Goal: Check status: Check status

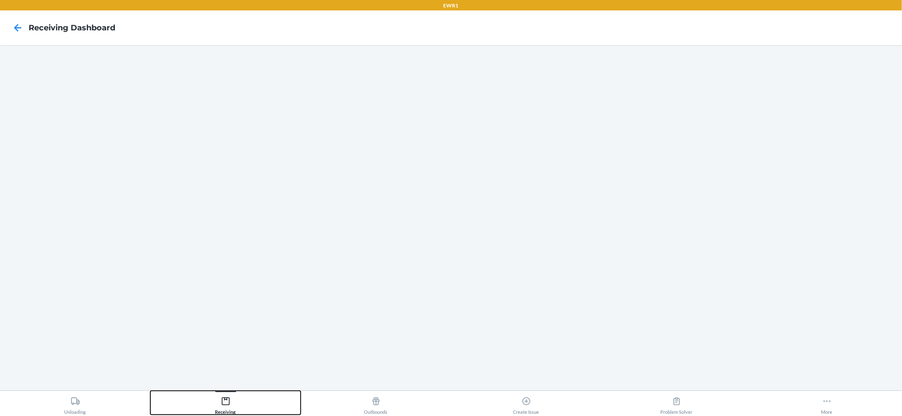
click at [226, 405] on icon at bounding box center [226, 401] width 10 height 10
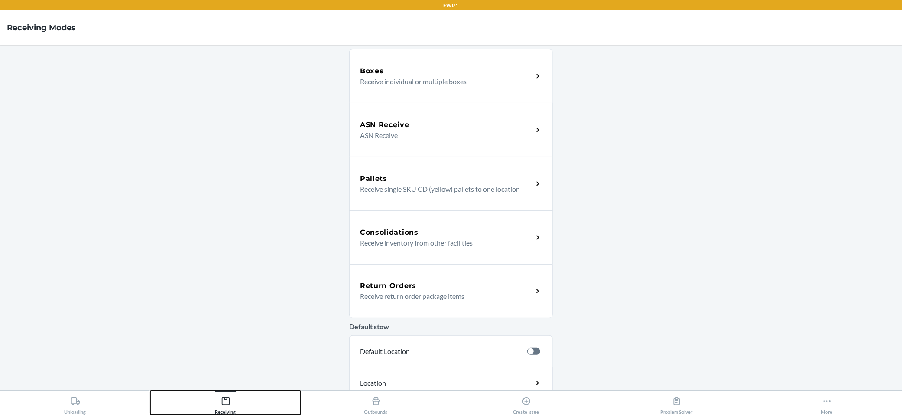
scroll to position [188, 0]
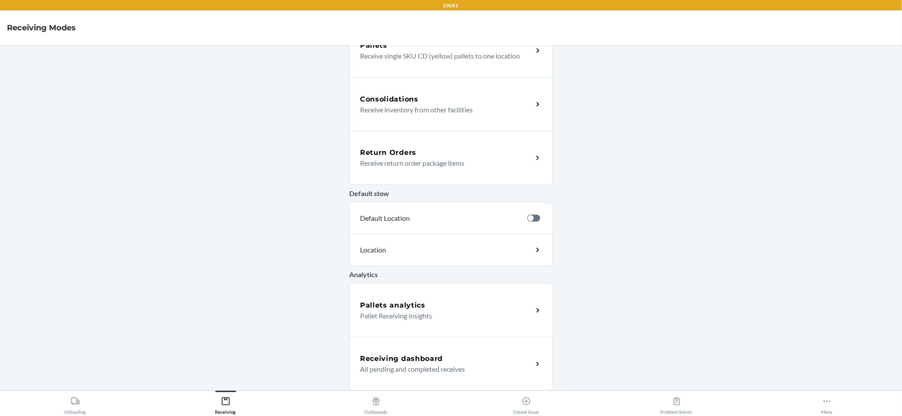
click at [410, 316] on p "Pallet Receiving insights" at bounding box center [443, 315] width 166 height 10
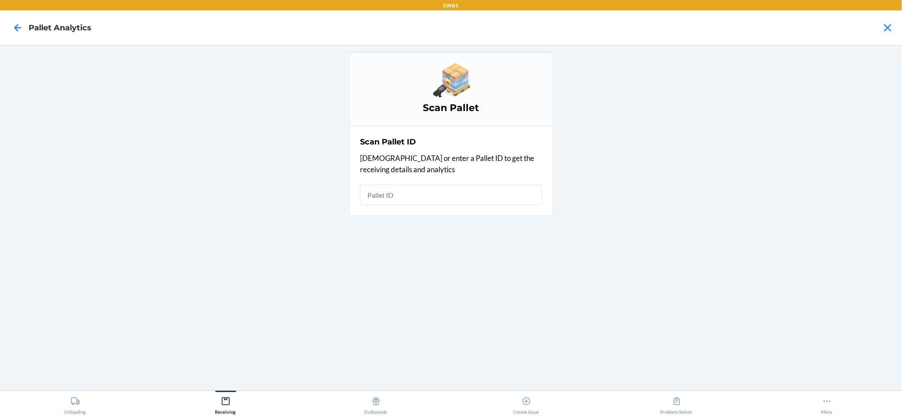
click at [433, 202] on input "text" at bounding box center [451, 194] width 182 height 21
type input "PIDH5X5EW8"
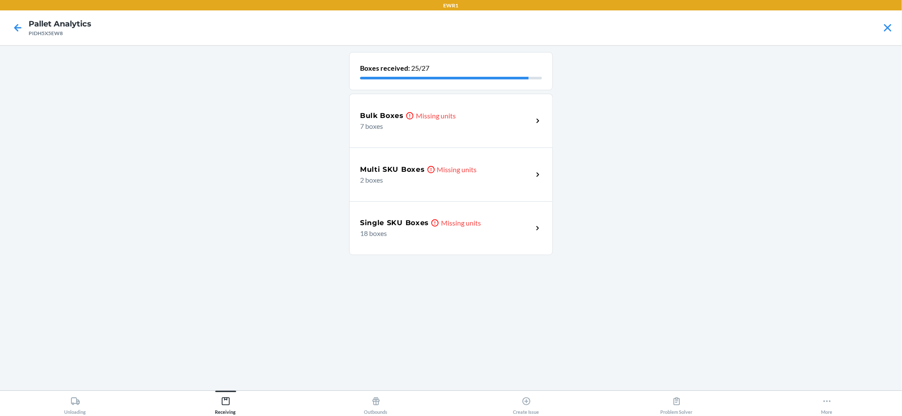
click at [465, 119] on div "Bulk Boxes Missing units" at bounding box center [446, 116] width 173 height 10
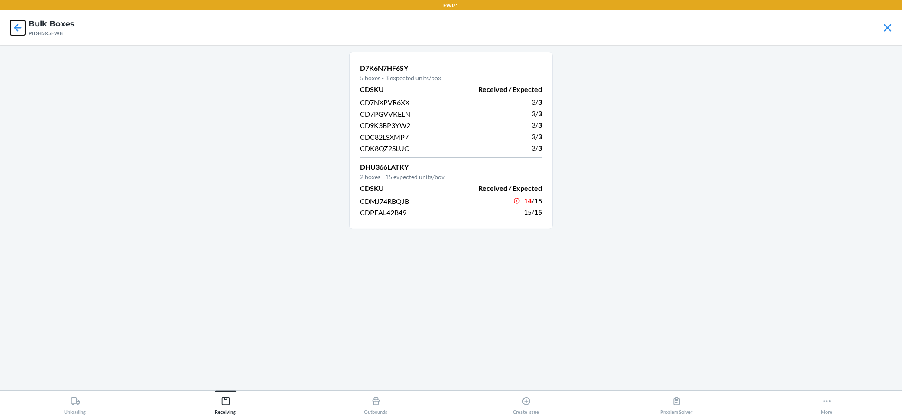
click at [16, 29] on icon at bounding box center [17, 27] width 7 height 7
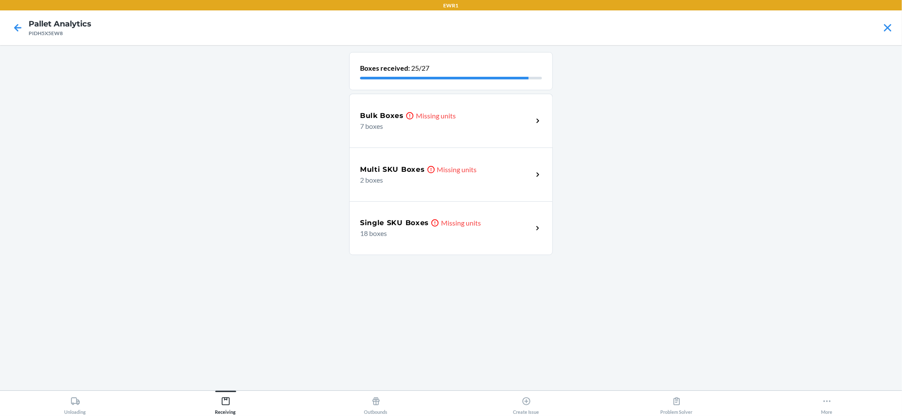
click at [444, 173] on p "Missing units" at bounding box center [457, 169] width 40 height 10
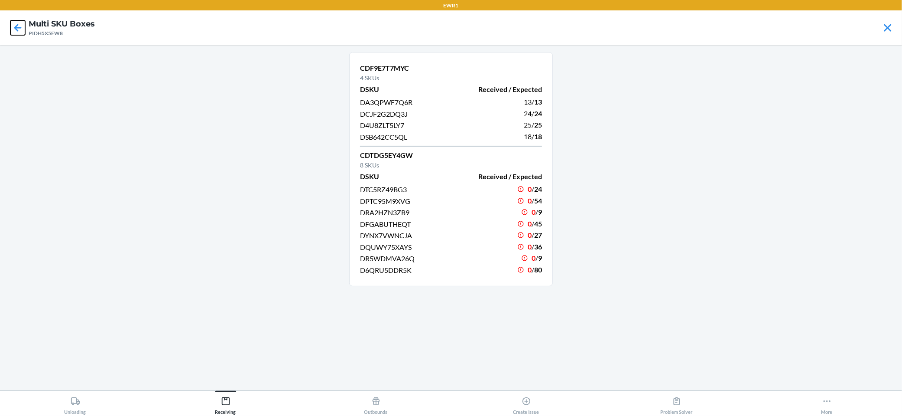
click at [16, 26] on icon at bounding box center [17, 27] width 7 height 7
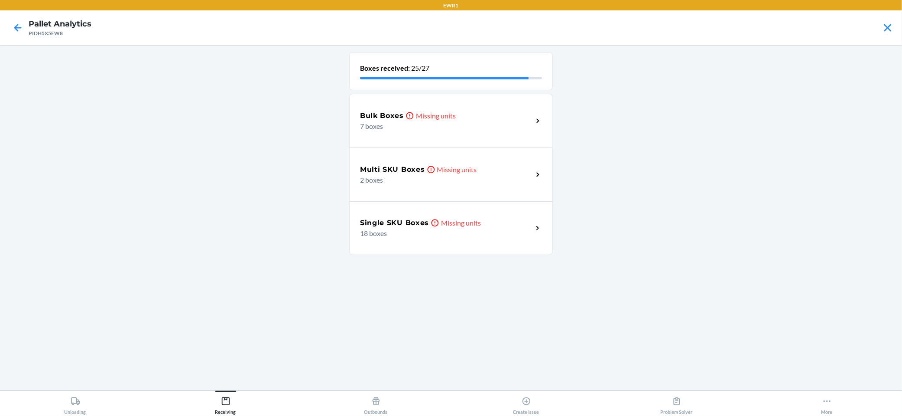
click at [474, 224] on p "Missing units" at bounding box center [461, 223] width 40 height 10
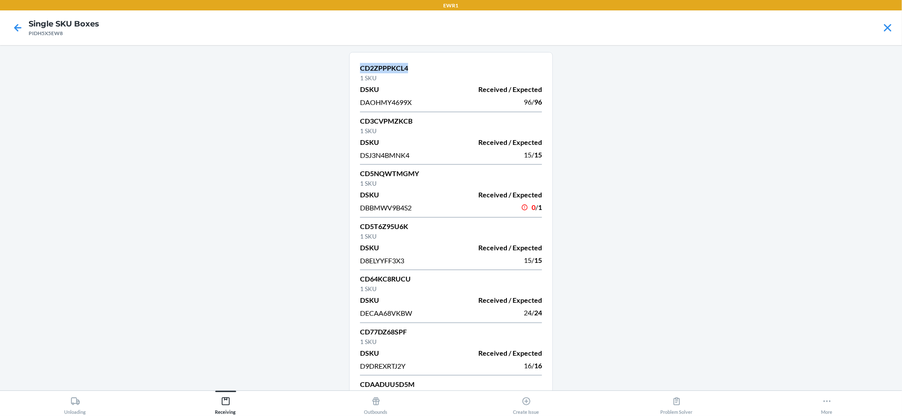
drag, startPoint x: 410, startPoint y: 67, endPoint x: 348, endPoint y: 67, distance: 62.0
copy p "CD2ZPPPKCL4"
click at [18, 25] on icon at bounding box center [17, 27] width 15 height 15
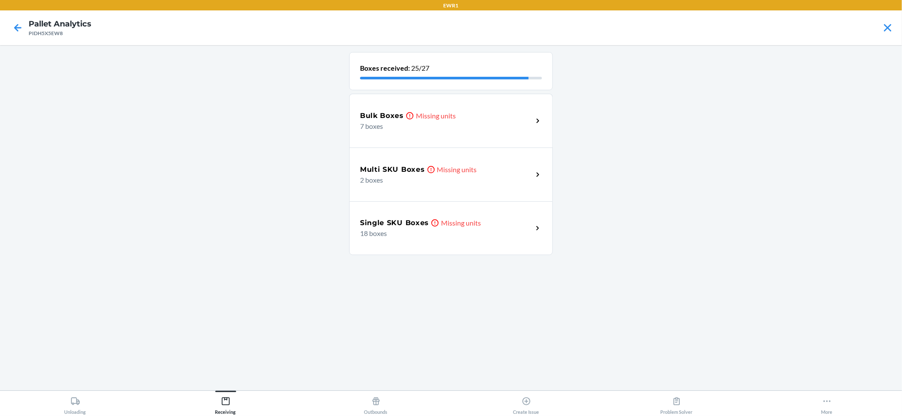
click at [491, 182] on p "2 boxes" at bounding box center [443, 180] width 166 height 10
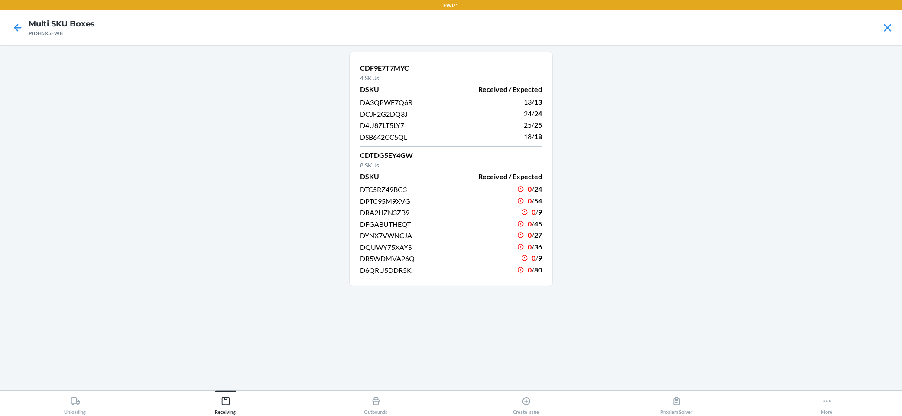
click at [35, 34] on div "PIDH5X5EW8" at bounding box center [62, 33] width 66 height 8
copy div "PIDH5X5EW8"
drag, startPoint x: 417, startPoint y: 67, endPoint x: 342, endPoint y: 69, distance: 75.4
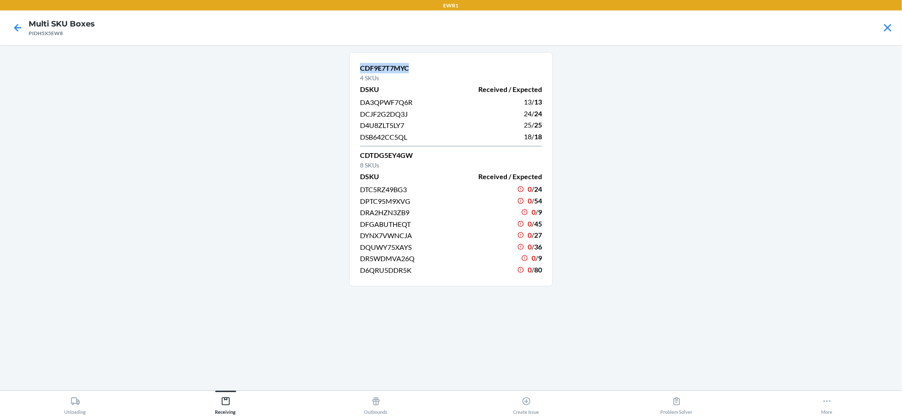
click at [342, 69] on main "CDF9E7T7MYC 4 SKUs DSKU Received / Expected DA3QPWF7Q6R 13 / 13 DCJF2G2DQ3J 24 …" at bounding box center [451, 217] width 902 height 345
copy p "CDF9E7T7MYC"
drag, startPoint x: 417, startPoint y: 153, endPoint x: 353, endPoint y: 159, distance: 64.0
click at [353, 159] on div "CDF9E7T7MYC 4 SKUs DSKU Received / Expected DA3QPWF7Q6R 13 / 13 DCJF2G2DQ3J 24 …" at bounding box center [451, 169] width 204 height 234
copy p "CDTDG5EY4GW"
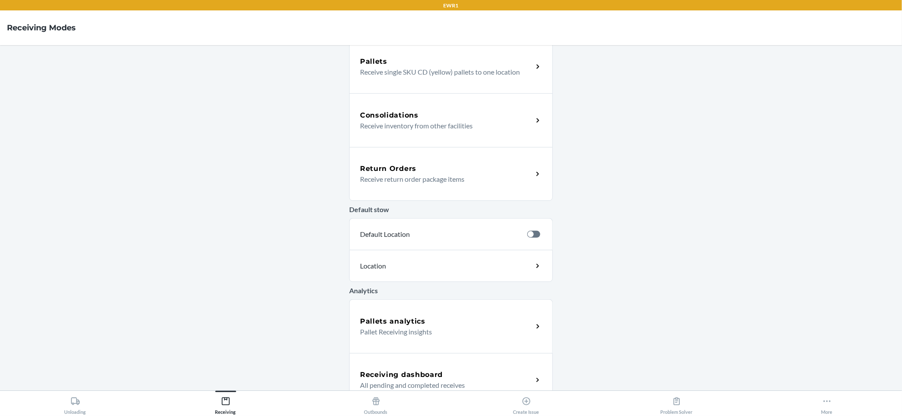
scroll to position [188, 0]
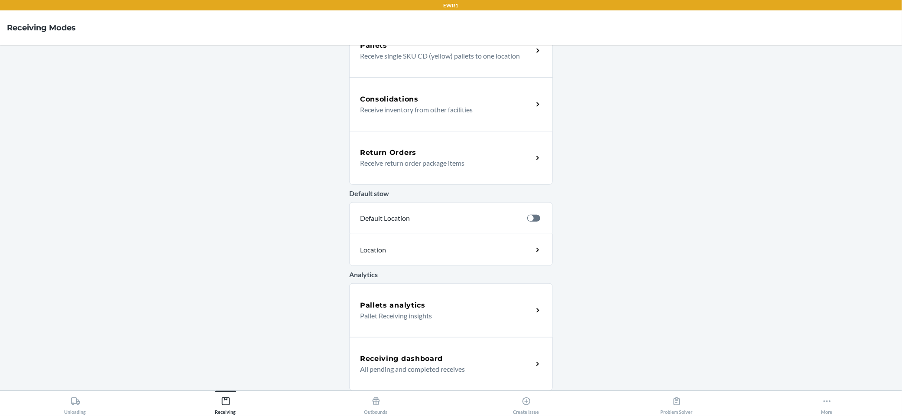
click at [438, 361] on h5 "Receiving dashboard" at bounding box center [401, 358] width 83 height 10
